Goal: Information Seeking & Learning: Learn about a topic

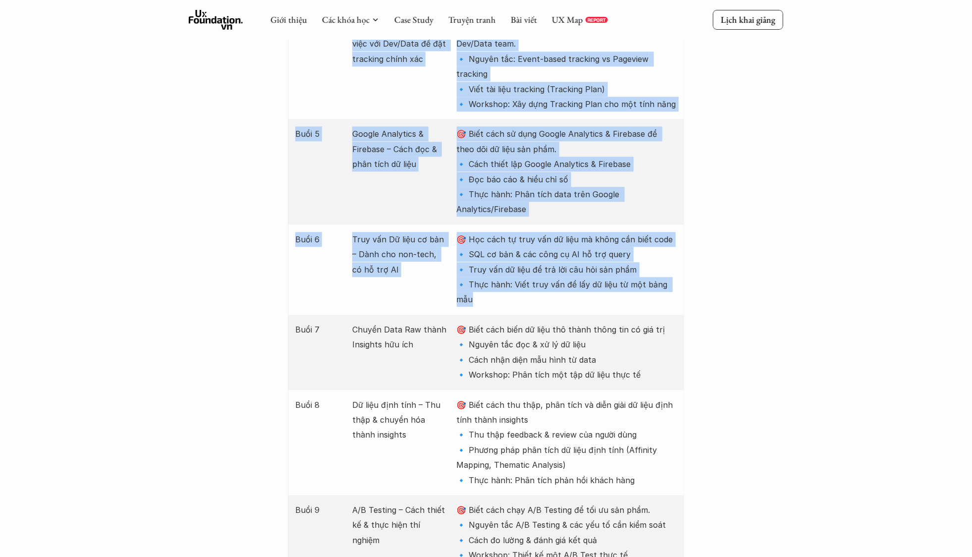
drag, startPoint x: 747, startPoint y: 99, endPoint x: 741, endPoint y: 97, distance: 5.8
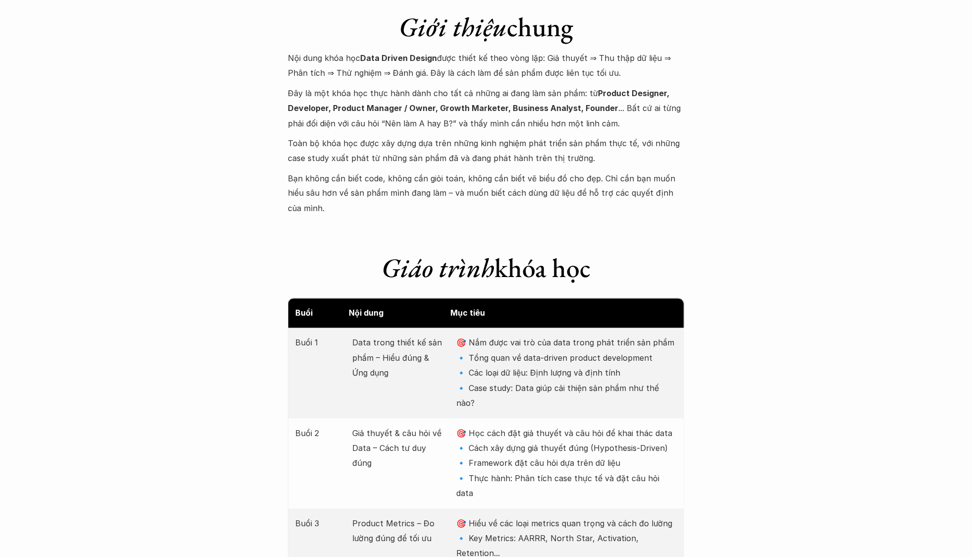
scroll to position [1195, 0]
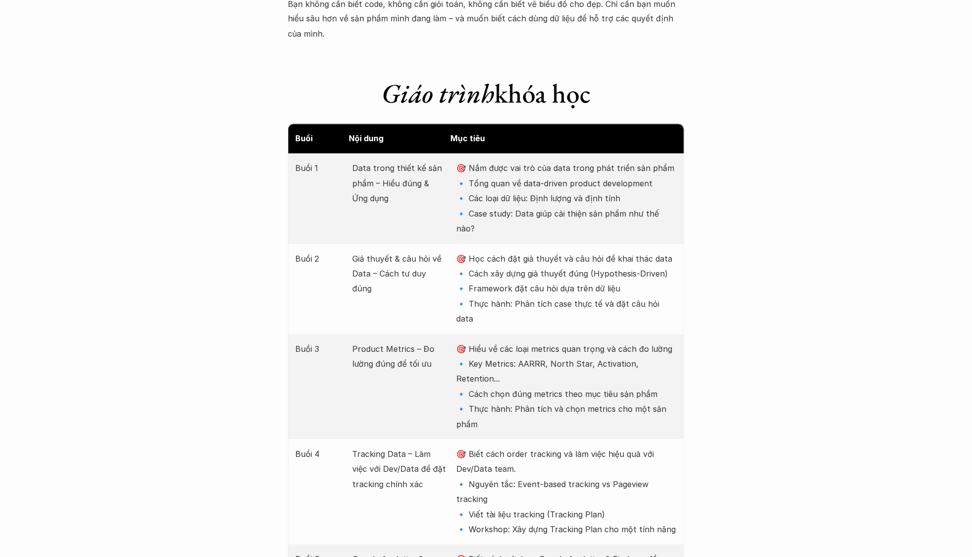
drag, startPoint x: 515, startPoint y: 318, endPoint x: 680, endPoint y: 319, distance: 164.4
click at [680, 334] on div "Buổi 3 Product Metrics – Đo lường đúng để tối ưu 🎯 Hiểu về các loại metrics qua…" at bounding box center [486, 386] width 396 height 105
copy p "ARRR, North Star, Activation, Retention..."
click at [545, 342] on p "🎯 Hiểu về các loại metrics quan trọng và cách đo lường 🔹 Key Metrics: AARRR, No…" at bounding box center [567, 387] width 220 height 90
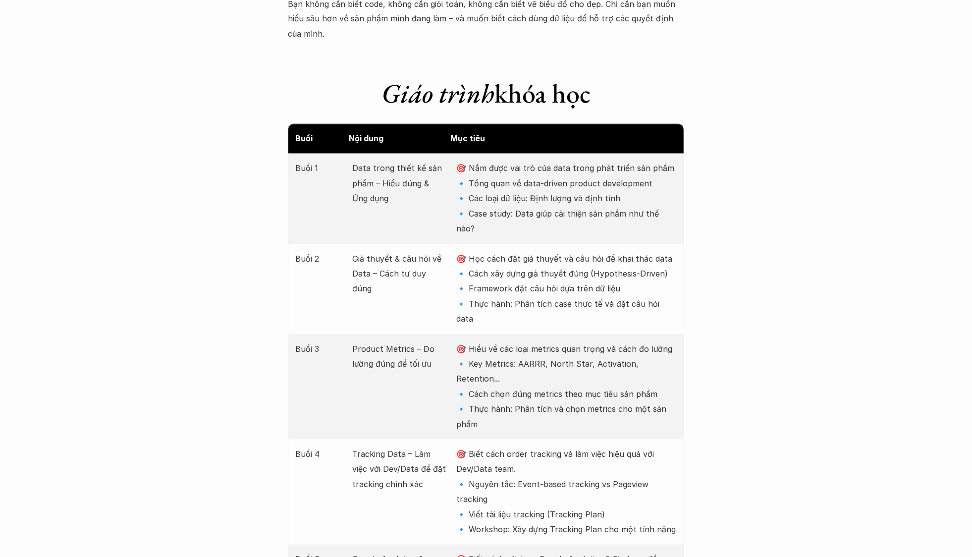
drag, startPoint x: 517, startPoint y: 317, endPoint x: 678, endPoint y: 320, distance: 161.0
click at [678, 334] on div "Buổi 3 Product Metrics – Đo lường đúng để tối ưu 🎯 Hiểu về các loại metrics qua…" at bounding box center [486, 386] width 396 height 105
copy p "ARRR, North Star, Activation, Retention..."
click at [680, 334] on div "Buổi 3 Product Metrics – Đo lường đúng để tối ưu 🎯 Hiểu về các loại metrics qua…" at bounding box center [486, 386] width 396 height 105
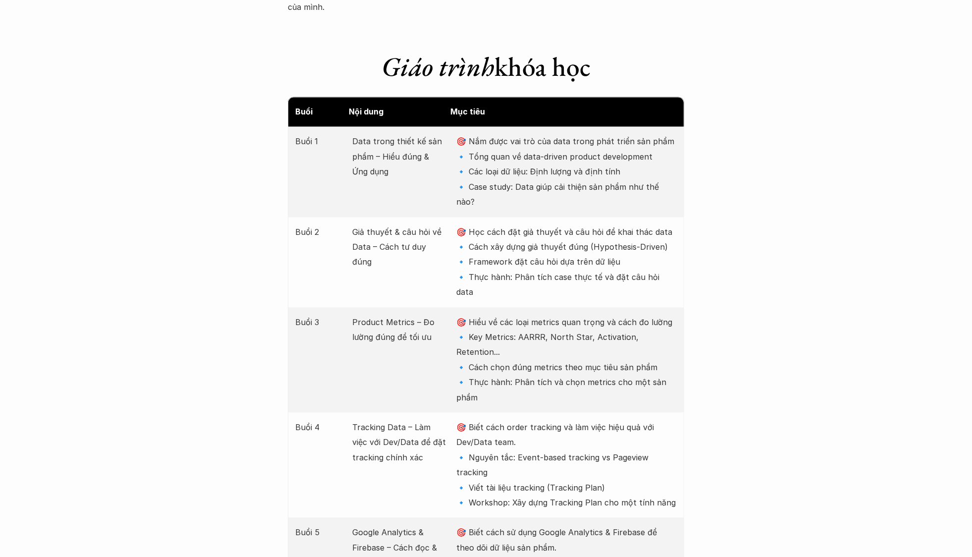
scroll to position [1234, 0]
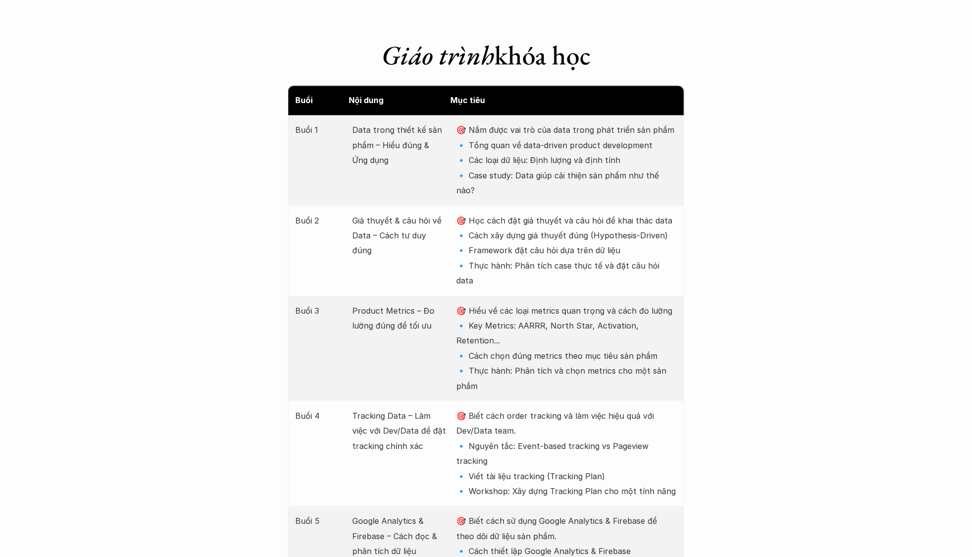
drag, startPoint x: 469, startPoint y: 263, endPoint x: 675, endPoint y: 282, distance: 206.9
click at [675, 303] on p "🎯 Hiểu về các loại metrics quan trọng và cách đo lường 🔹 Key Metrics: AARRR, No…" at bounding box center [567, 348] width 220 height 90
copy p "iểu về các loại metrics quan trọng và cách đo lường 🔹 Key Metrics: AARRR, North…"
click at [576, 401] on div "Buổi 4 Tracking Data – Làm việc với Dev/Data để đặt tracking chính xác 🎯 Biết c…" at bounding box center [486, 453] width 396 height 105
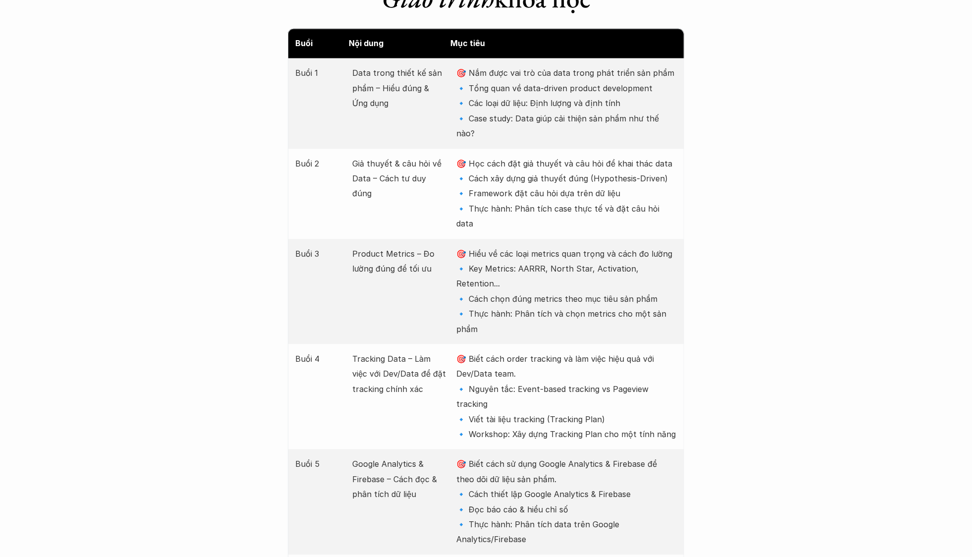
scroll to position [1291, 0]
drag, startPoint x: 489, startPoint y: 240, endPoint x: 655, endPoint y: 243, distance: 165.9
click at [655, 246] on p "🎯 Hiểu về các loại metrics quan trọng và cách đo lường 🔹 Key Metrics: AARRR, No…" at bounding box center [567, 291] width 220 height 90
copy p "họn đúng metrics theo mục tiêu sản phẩm"
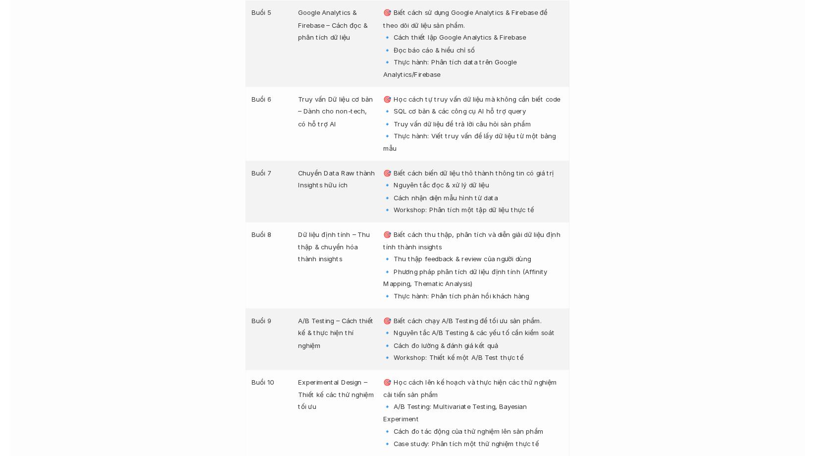
scroll to position [1833, 0]
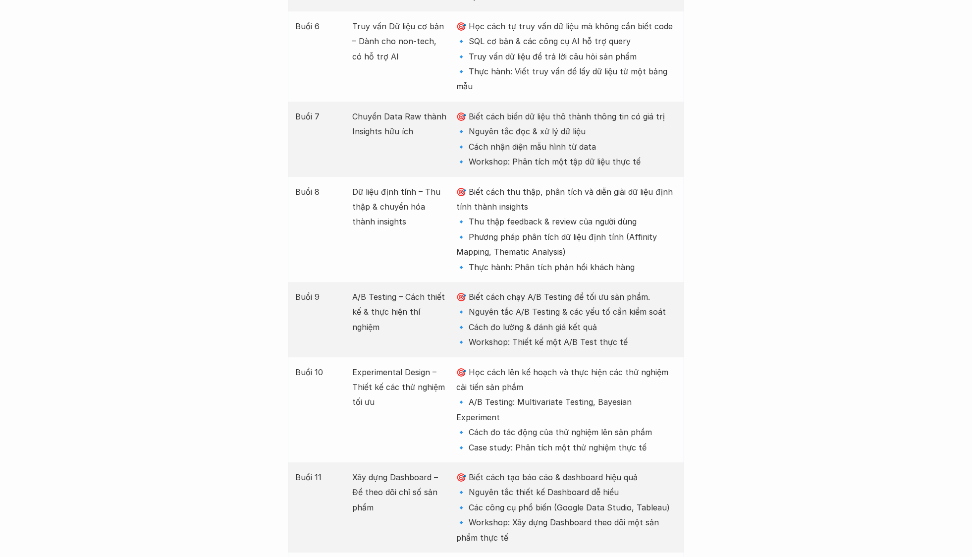
click at [512, 364] on p "🎯 Học cách lên kế hoạch và thực hiện các thử nghiệm cải tiến sản phẩm 🔹 A/B Tes…" at bounding box center [567, 409] width 220 height 90
drag, startPoint x: 468, startPoint y: 237, endPoint x: 640, endPoint y: 269, distance: 174.7
click at [640, 289] on p "🎯 Biết cách chạy A/B Testing để tối ưu sản phẩm. 🔹 Nguyên tắc A/B Testing & các…" at bounding box center [567, 319] width 220 height 60
copy p "iết cách chạy A/B Testing để tối ưu sản phẩm. 🔹 Nguyên tắc A/B Testing & các yế…"
click at [708, 110] on div "Giới thiệu Các khóa học Case Study Truyện tranh Bài viết UX Map REPORT Lịch kha…" at bounding box center [486, 415] width 972 height 4497
